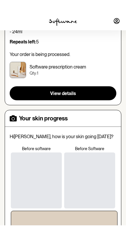
scroll to position [85, 0]
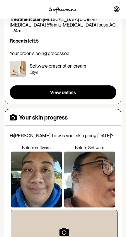
click at [26, 86] on button "View details" at bounding box center [63, 93] width 106 height 14
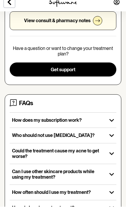
scroll to position [161, 0]
